Goal: Transaction & Acquisition: Obtain resource

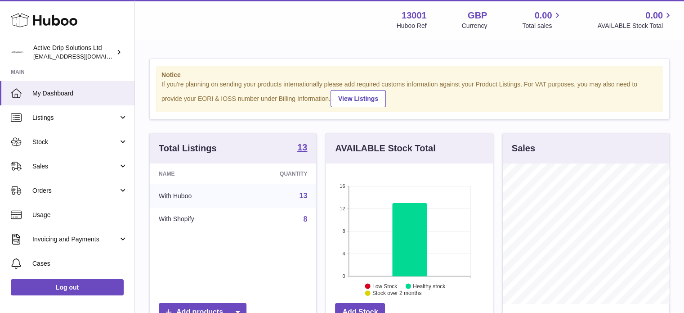
scroll to position [140, 167]
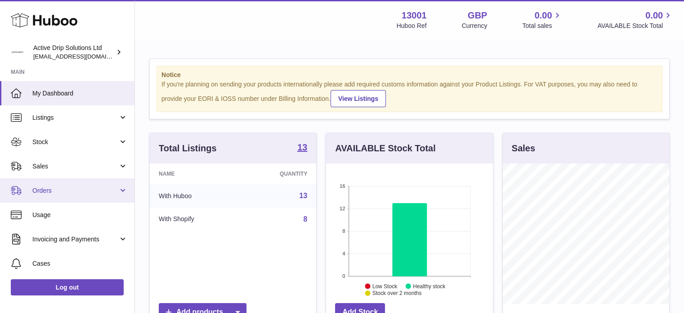
click at [90, 188] on span "Orders" at bounding box center [75, 190] width 86 height 9
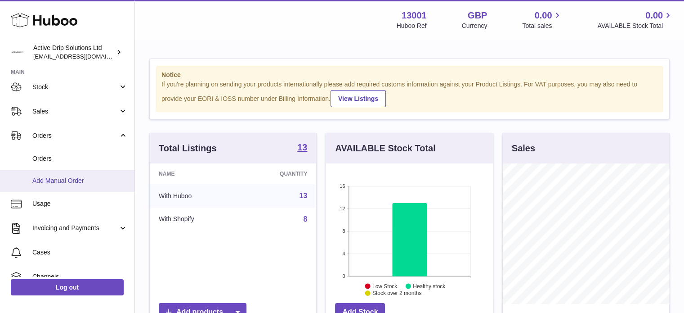
scroll to position [90, 0]
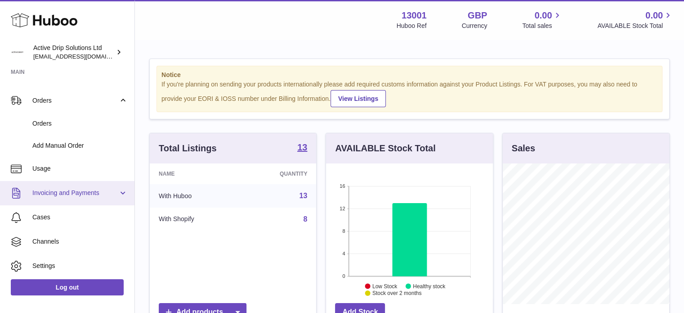
click at [86, 192] on span "Invoicing and Payments" at bounding box center [75, 192] width 86 height 9
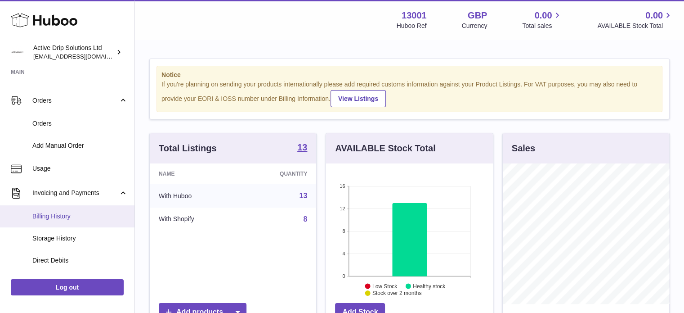
click at [67, 213] on span "Billing History" at bounding box center [79, 216] width 95 height 9
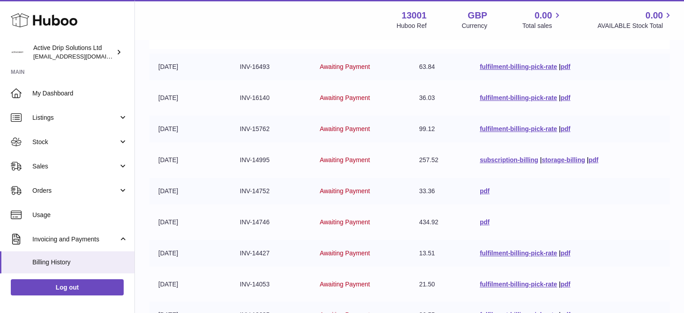
scroll to position [135, 0]
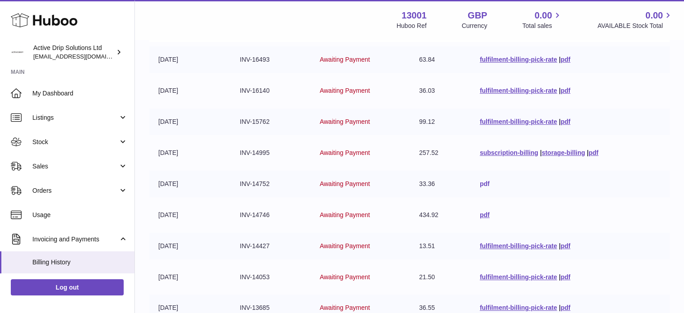
click at [480, 182] on link "pdf" at bounding box center [485, 183] width 10 height 7
click at [595, 151] on link "pdf" at bounding box center [594, 152] width 10 height 7
click at [480, 213] on link "pdf" at bounding box center [485, 214] width 10 height 7
click at [567, 120] on link "pdf" at bounding box center [565, 121] width 10 height 7
click at [562, 89] on link "pdf" at bounding box center [565, 90] width 10 height 7
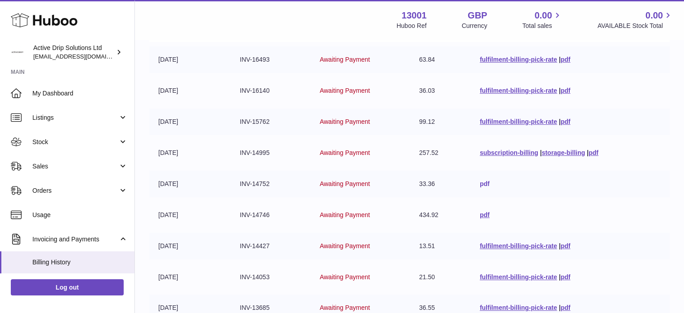
click at [484, 180] on link "pdf" at bounding box center [485, 183] width 10 height 7
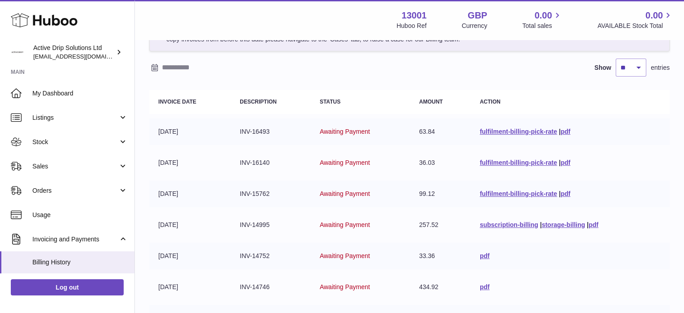
scroll to position [45, 0]
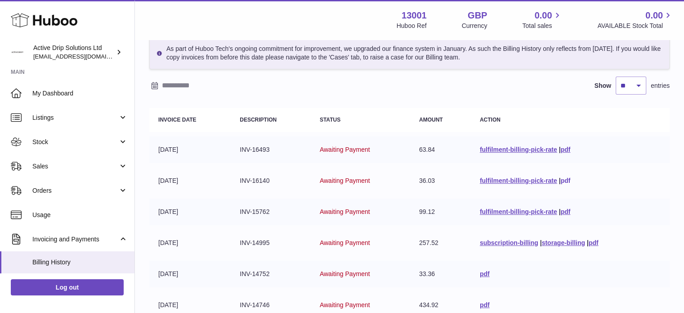
click at [560, 181] on link "pdf" at bounding box center [565, 180] width 10 height 7
click at [564, 179] on link "pdf" at bounding box center [565, 180] width 10 height 7
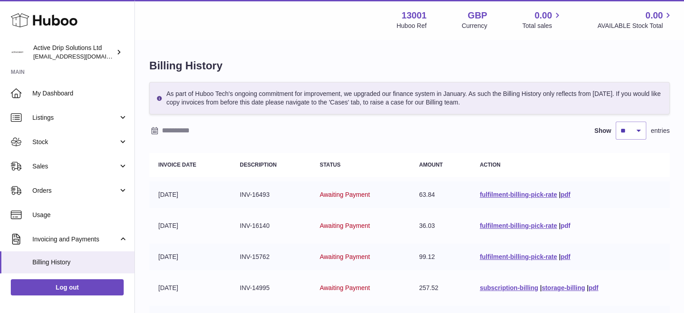
click at [565, 223] on link "pdf" at bounding box center [565, 225] width 10 height 7
